Goal: Obtain resource: Download file/media

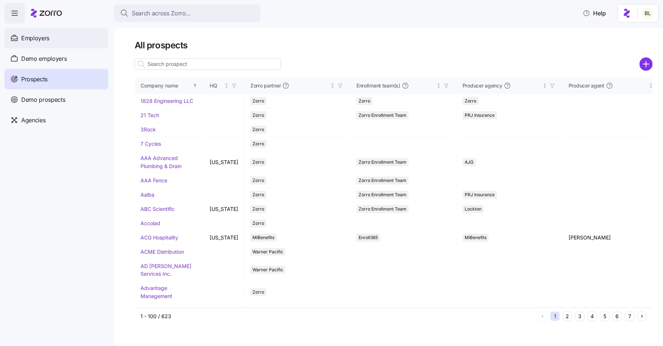
click at [59, 41] on div "Employers" at bounding box center [56, 38] width 104 height 20
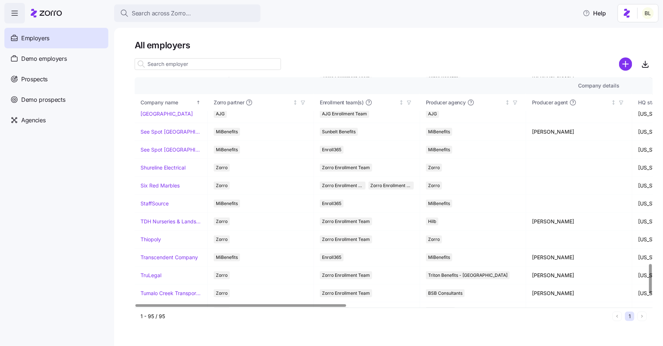
scroll to position [1428, 0]
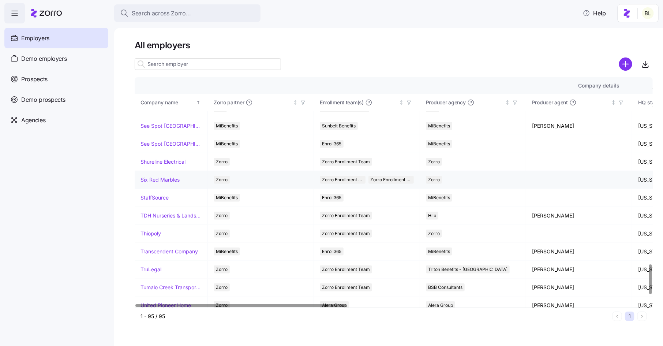
click at [164, 176] on link "Six Red Marbles" at bounding box center [160, 179] width 39 height 7
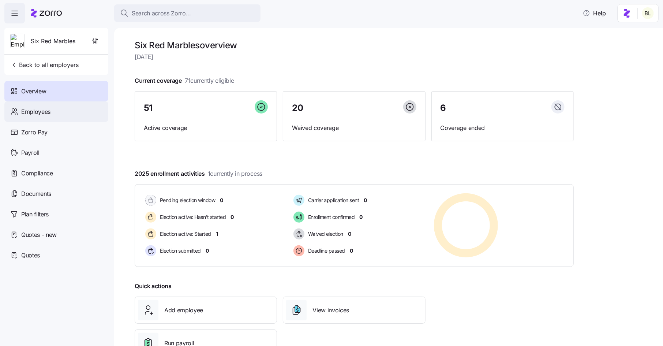
click at [50, 110] on span "Employees" at bounding box center [35, 111] width 29 height 9
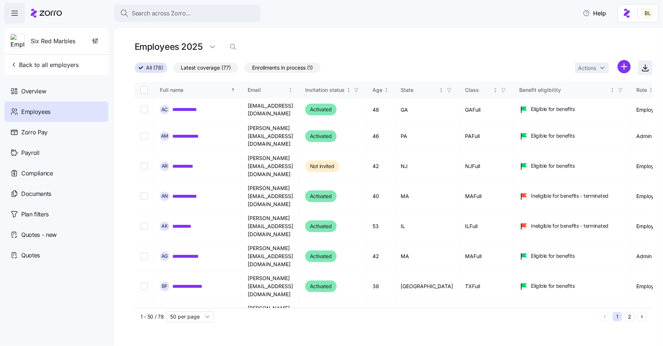
click at [648, 69] on icon "button" at bounding box center [645, 67] width 9 height 9
